Goal: Information Seeking & Learning: Compare options

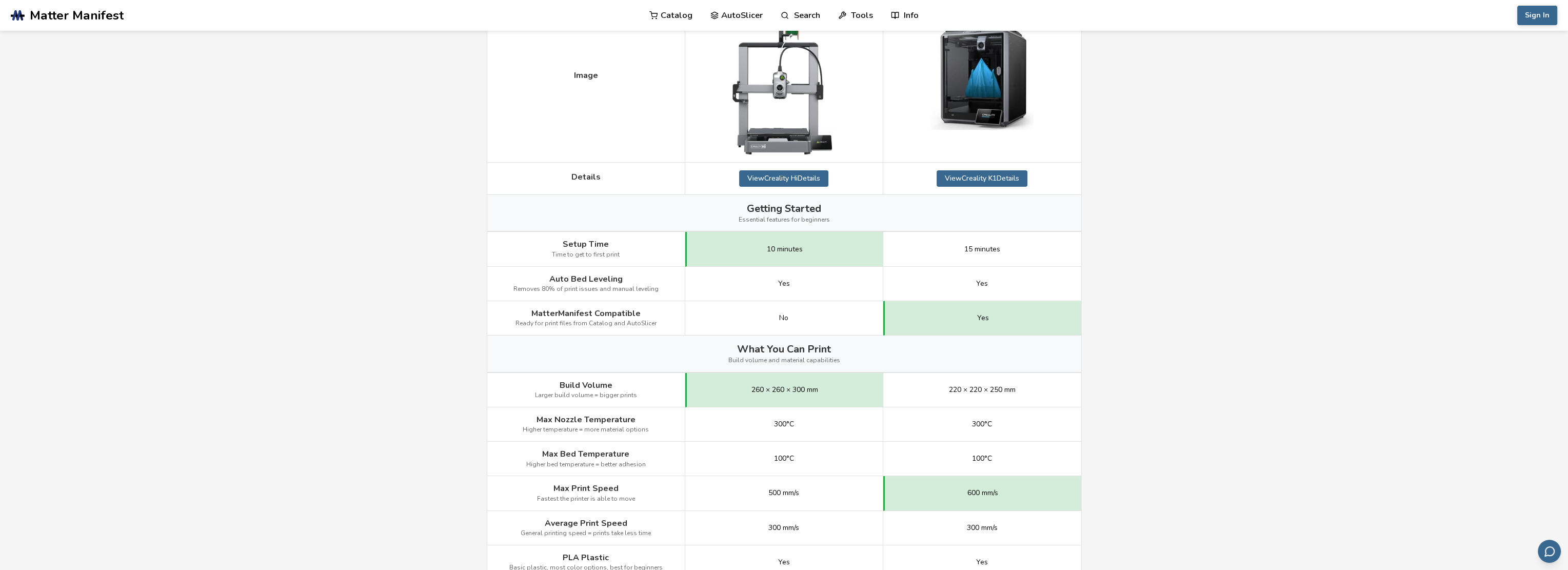
scroll to position [119, 0]
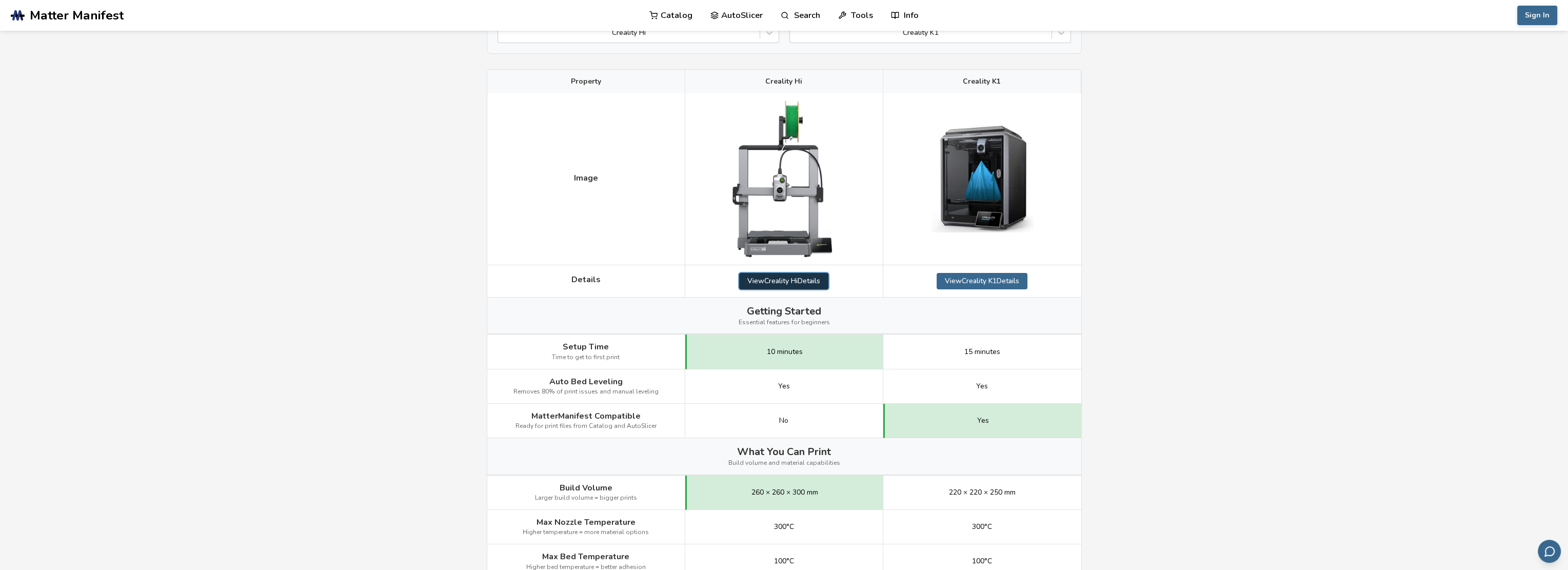
click at [797, 279] on link "View Creality Hi Details" at bounding box center [783, 281] width 89 height 16
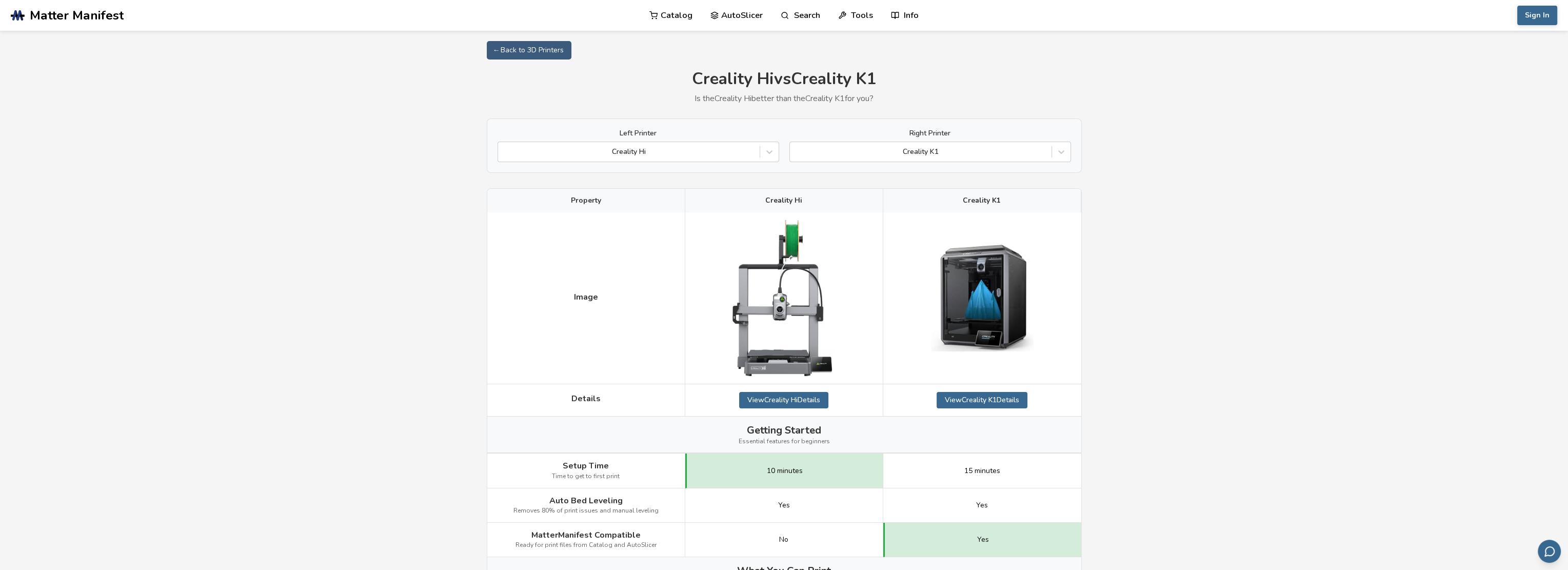
scroll to position [119, 0]
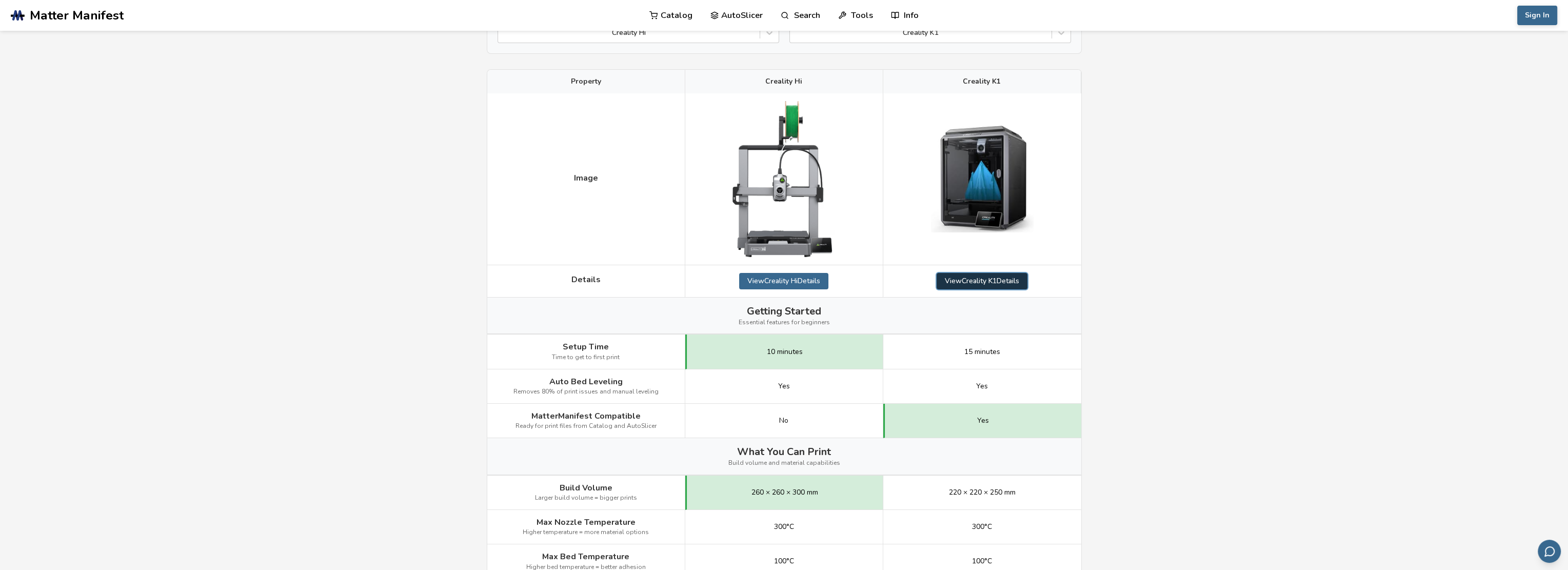
click at [991, 279] on link "View Creality K1 Details" at bounding box center [982, 281] width 91 height 16
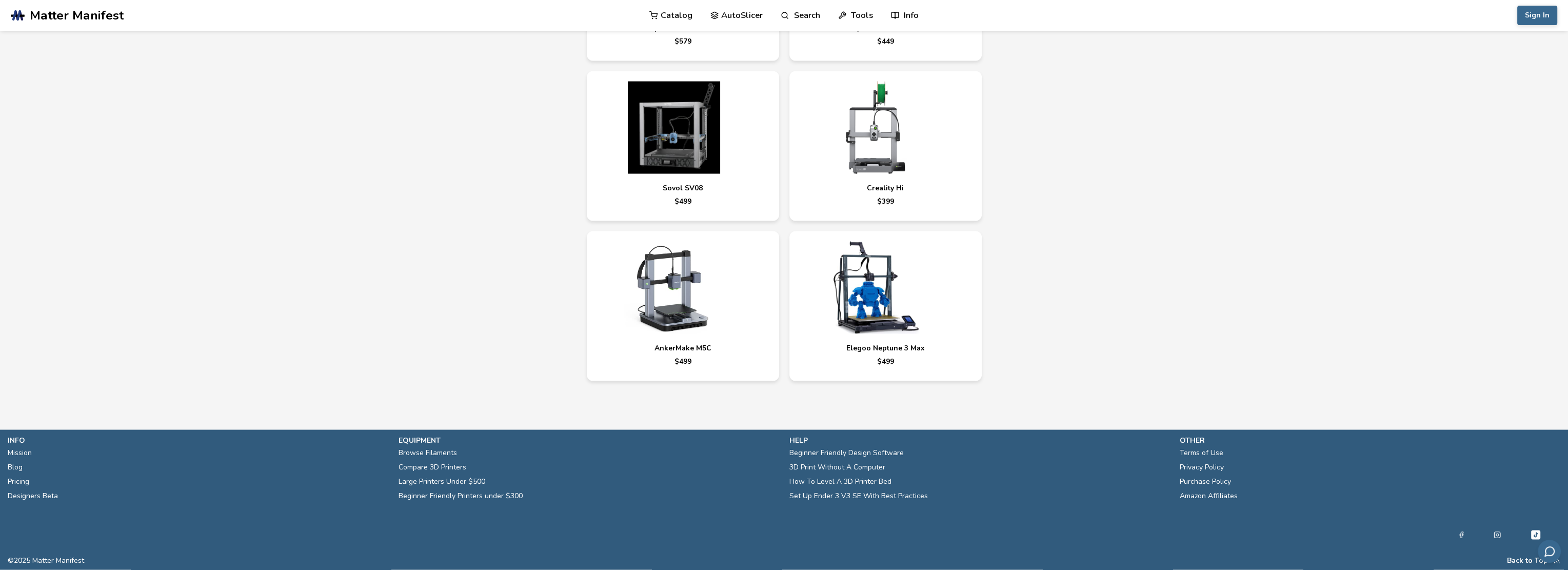
drag, startPoint x: 1136, startPoint y: 254, endPoint x: 1130, endPoint y: 250, distance: 7.2
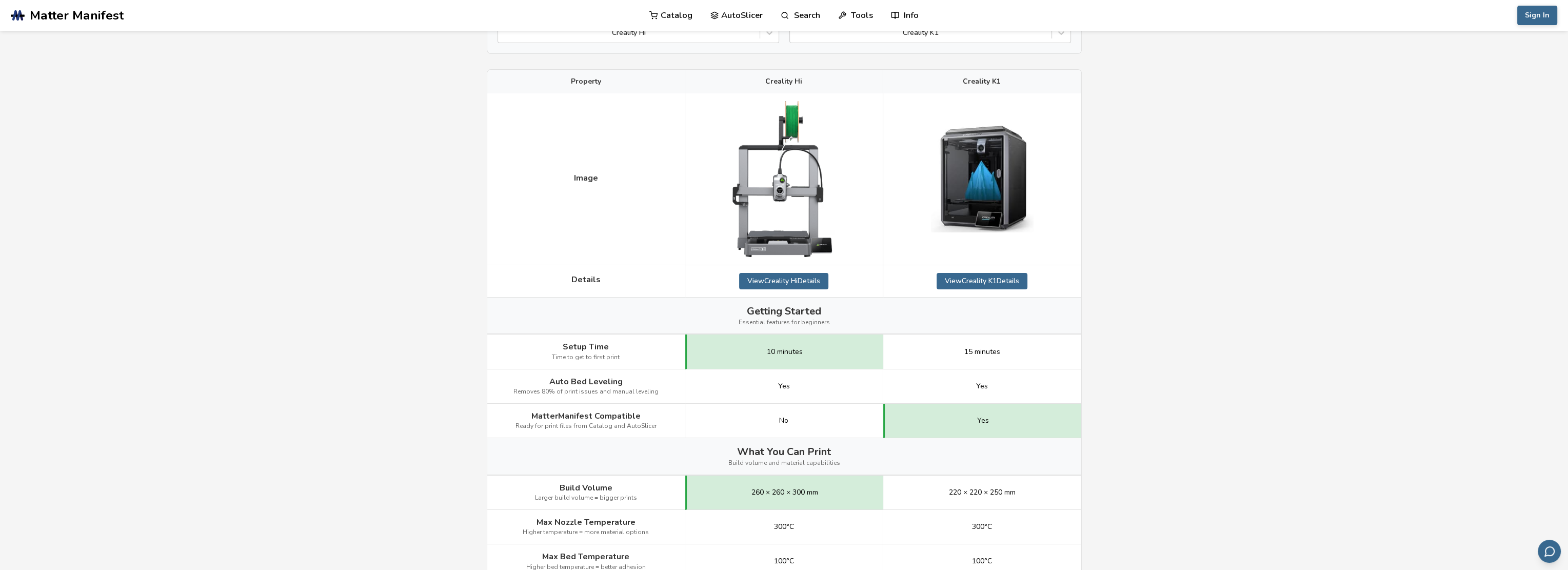
drag, startPoint x: 1079, startPoint y: 200, endPoint x: 897, endPoint y: 69, distance: 224.2
